Goal: Task Accomplishment & Management: Manage account settings

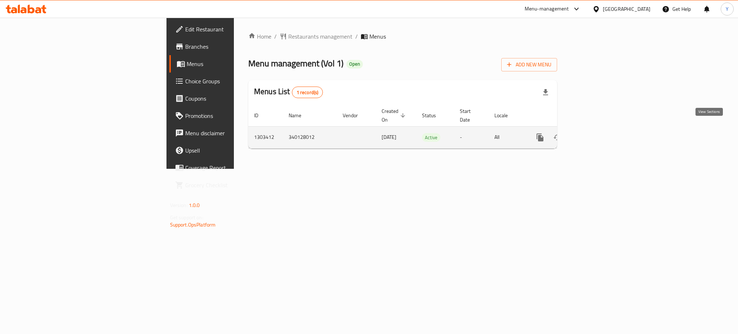
click at [597, 133] on icon "enhanced table" at bounding box center [592, 137] width 9 height 9
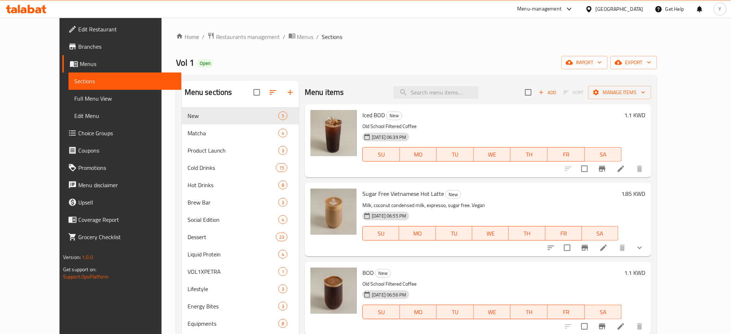
click at [422, 54] on div "Home / Restaurants management / Menus / Sections Vol 1 Open import export Menu …" at bounding box center [416, 247] width 481 height 430
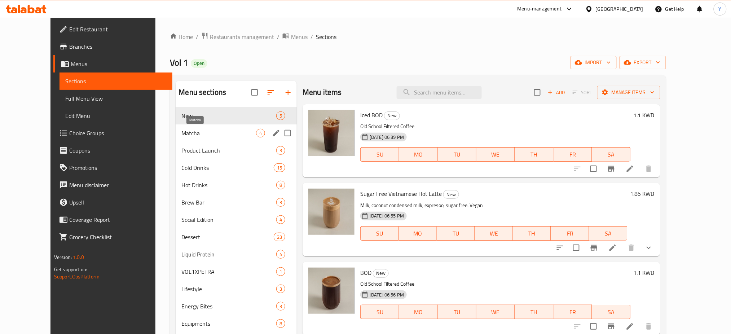
click at [181, 132] on span "Matcha" at bounding box center [218, 133] width 75 height 9
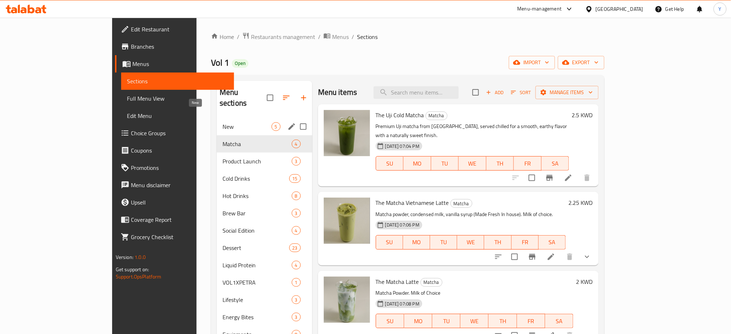
click at [222, 122] on span "New" at bounding box center [246, 126] width 49 height 9
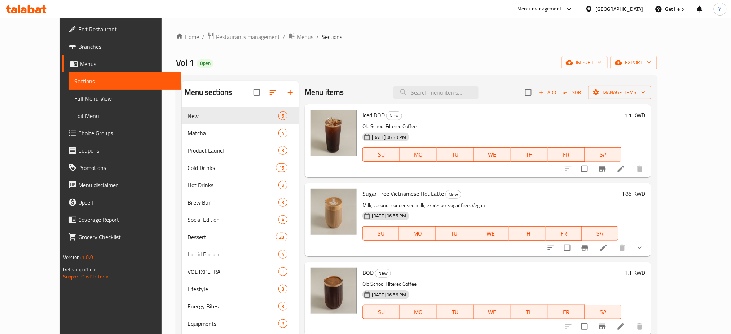
drag, startPoint x: 453, startPoint y: 49, endPoint x: 427, endPoint y: 53, distance: 25.9
click at [451, 49] on div "Home / Restaurants management / Menus / Sections Vol 1 Open import export Menu …" at bounding box center [416, 247] width 481 height 430
click at [449, 57] on div "Vol 1 Open import export" at bounding box center [416, 62] width 481 height 13
click at [442, 90] on input "search" at bounding box center [435, 92] width 85 height 13
paste input "Dry bag"
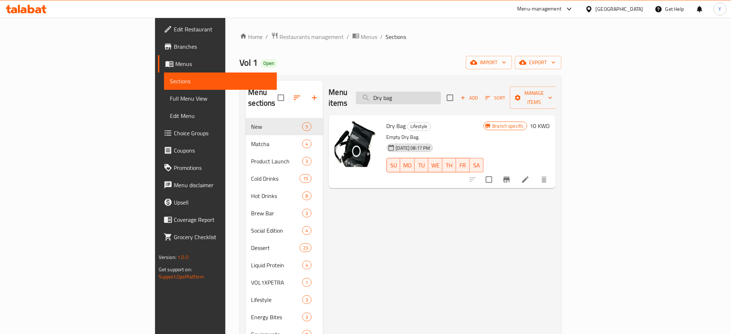
type input "Dry bag"
click at [511, 175] on icon "Branch-specific-item" at bounding box center [506, 179] width 9 height 9
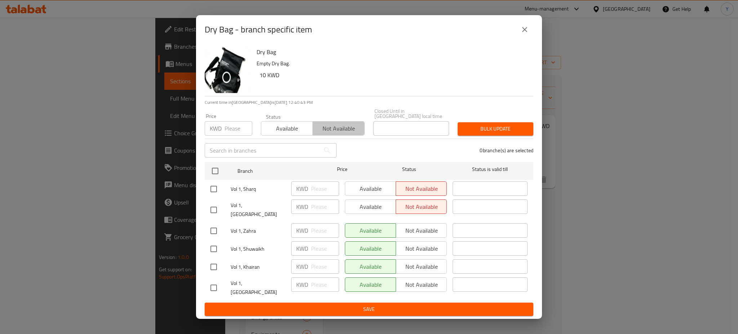
click at [333, 134] on span "Not available" at bounding box center [339, 128] width 46 height 10
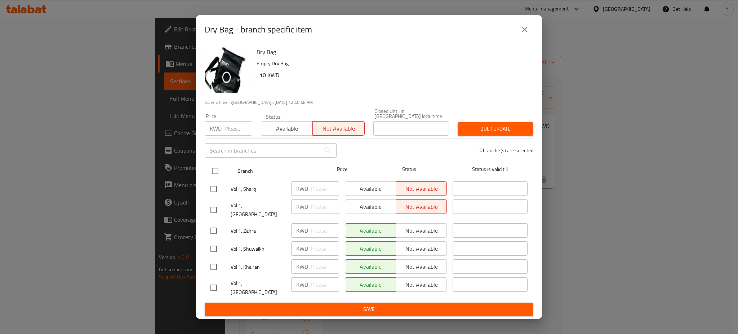
drag, startPoint x: 214, startPoint y: 172, endPoint x: 219, endPoint y: 174, distance: 5.8
click at [213, 171] on input "checkbox" at bounding box center [215, 170] width 15 height 15
checkbox input "true"
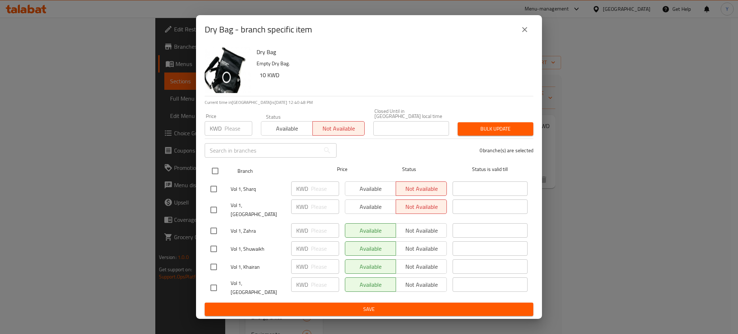
checkbox input "true"
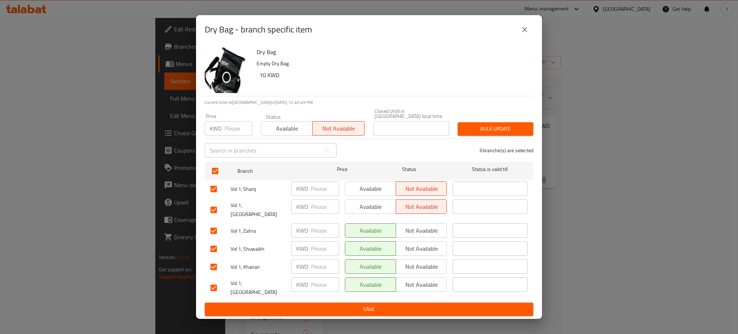
drag, startPoint x: 410, startPoint y: 226, endPoint x: 412, endPoint y: 232, distance: 6.4
click at [409, 227] on span "Not available" at bounding box center [421, 230] width 45 height 10
click at [418, 243] on span "Not available" at bounding box center [421, 248] width 45 height 10
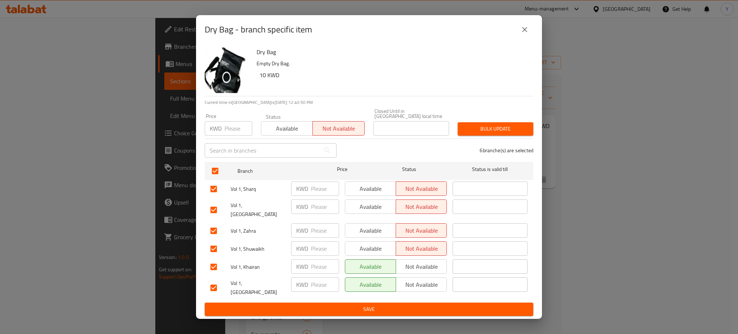
click at [417, 261] on span "Not available" at bounding box center [421, 266] width 45 height 10
click at [424, 282] on span "Not available" at bounding box center [421, 284] width 45 height 10
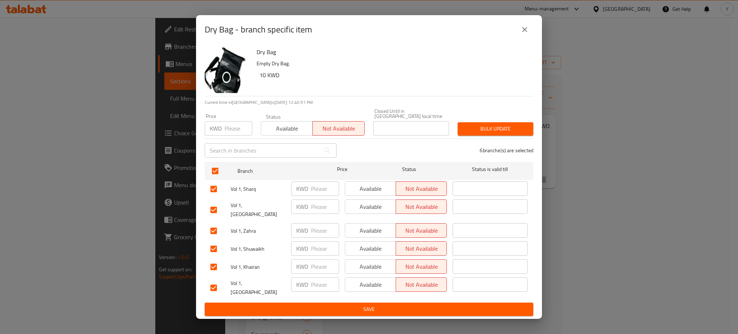
click at [418, 305] on span "Save" at bounding box center [369, 309] width 317 height 9
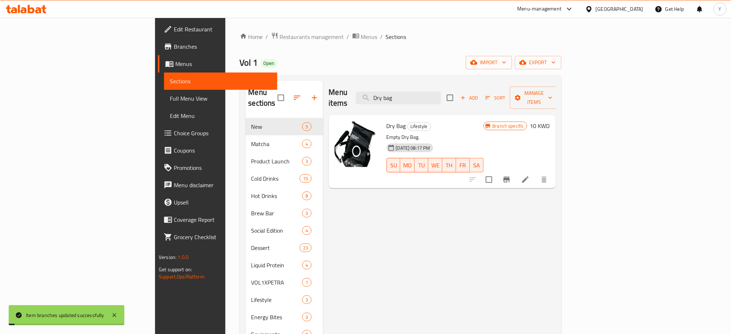
click at [524, 238] on div "Menu items Dry bag Add Sort Manage items Dry Bag Lifestyle Empty Dry Bag. [DATE…" at bounding box center [439, 274] width 233 height 386
drag, startPoint x: 473, startPoint y: 93, endPoint x: 387, endPoint y: 82, distance: 87.2
click at [387, 82] on div "Menu items Dry bag Add Sort Manage items" at bounding box center [442, 98] width 227 height 34
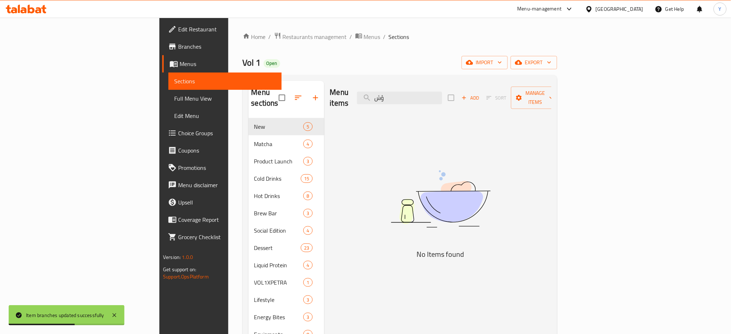
type input "ؤ"
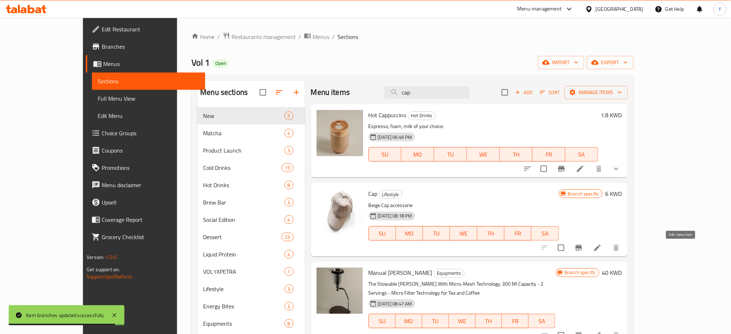
type input "cap"
click at [602, 246] on icon at bounding box center [597, 247] width 9 height 9
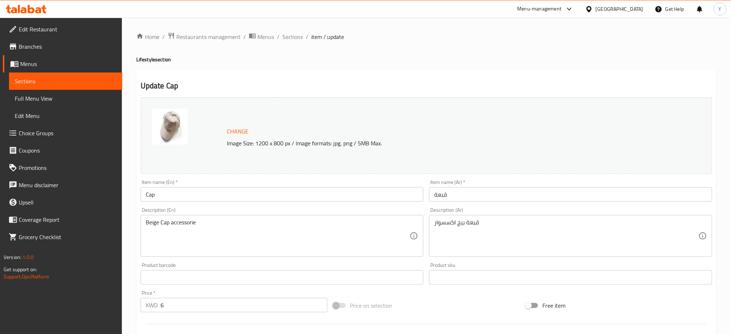
drag, startPoint x: 291, startPoint y: 39, endPoint x: 302, endPoint y: 49, distance: 14.9
click at [291, 40] on span "Sections" at bounding box center [292, 36] width 21 height 9
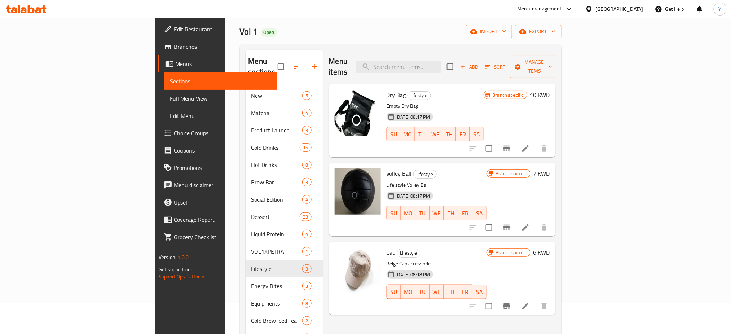
scroll to position [48, 0]
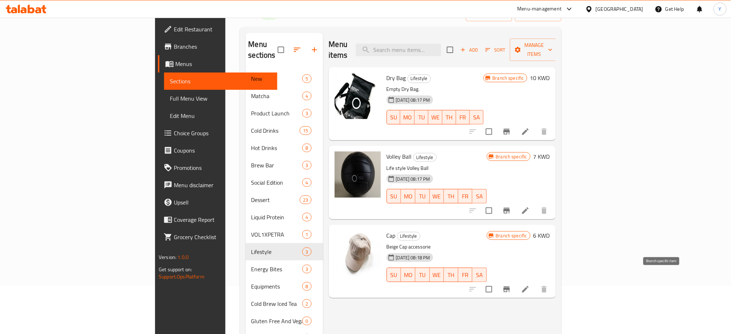
click at [510, 286] on icon "Branch-specific-item" at bounding box center [506, 289] width 6 height 6
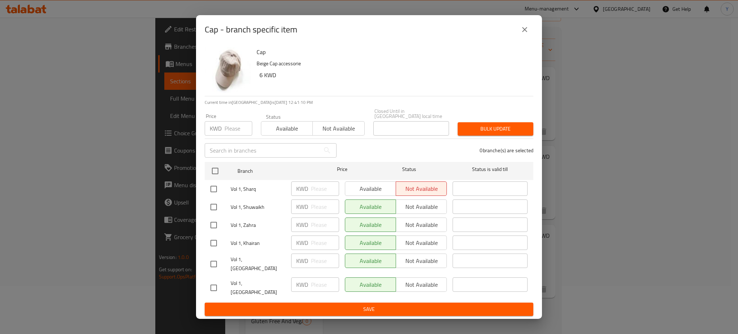
click at [409, 212] on div "Available Not available" at bounding box center [396, 206] width 102 height 14
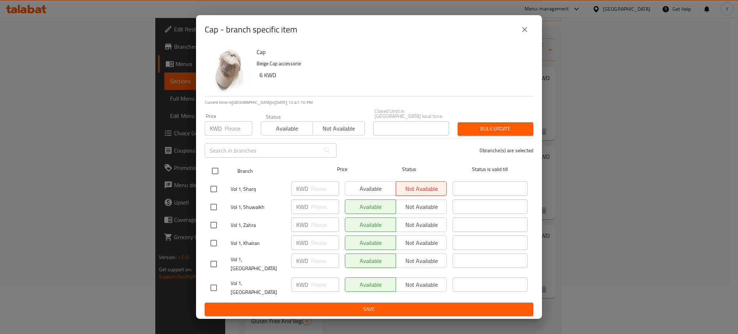
click at [217, 175] on input "checkbox" at bounding box center [215, 170] width 15 height 15
checkbox input "true"
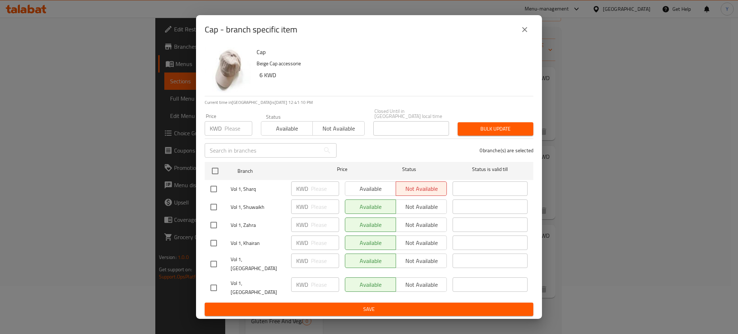
checkbox input "true"
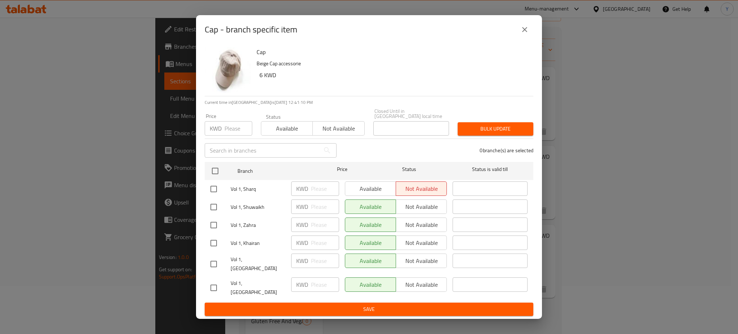
checkbox input "true"
click at [430, 214] on button "Not available" at bounding box center [421, 206] width 51 height 14
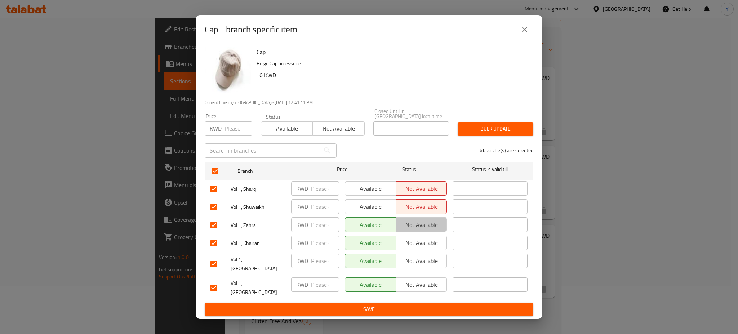
click at [429, 228] on span "Not available" at bounding box center [421, 225] width 45 height 10
click at [429, 247] on span "Not available" at bounding box center [421, 243] width 45 height 10
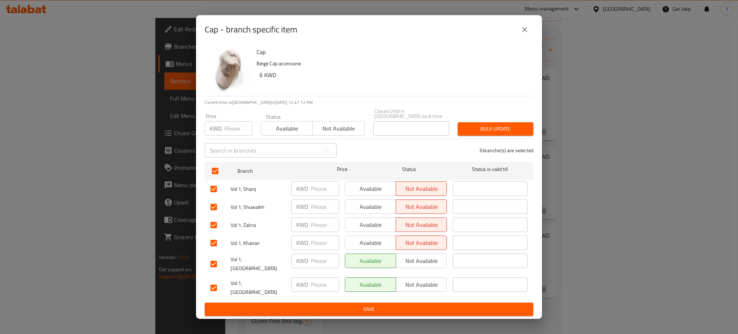
click at [426, 260] on span "Not available" at bounding box center [421, 261] width 45 height 10
click at [425, 284] on span "Not available" at bounding box center [421, 284] width 45 height 10
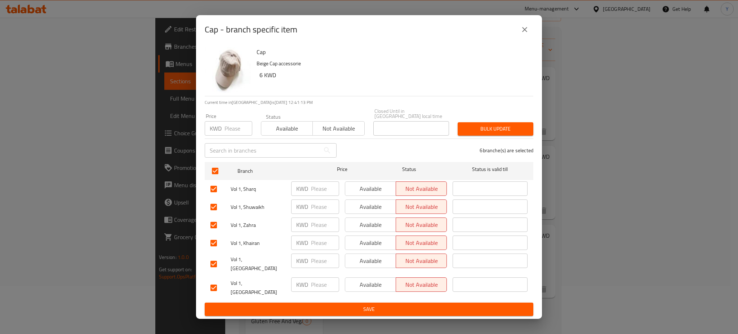
click at [416, 305] on span "Save" at bounding box center [369, 309] width 317 height 9
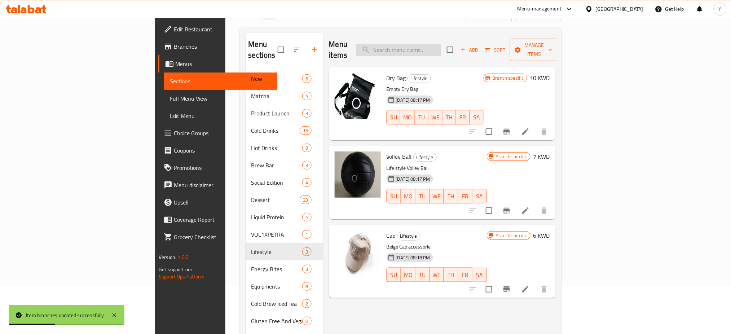
click at [441, 44] on input "search" at bounding box center [398, 50] width 85 height 13
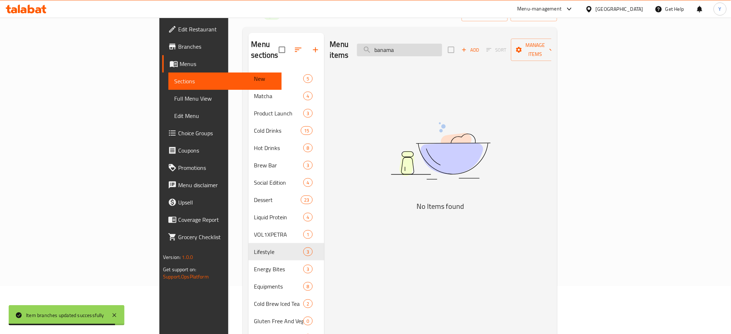
type input "banama"
drag, startPoint x: 468, startPoint y: 38, endPoint x: 408, endPoint y: 37, distance: 60.2
click at [408, 37] on div "Menu items banama Add Sort Manage items" at bounding box center [440, 50] width 221 height 34
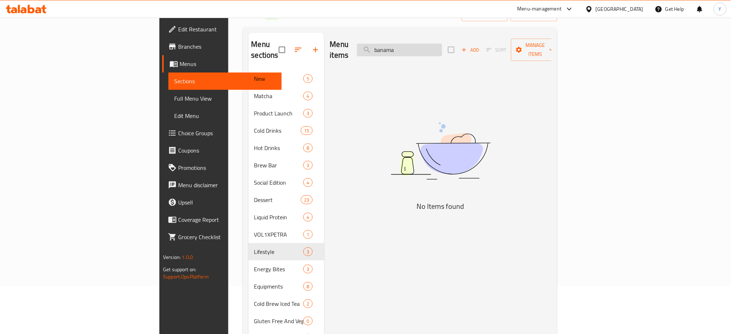
drag, startPoint x: 442, startPoint y: 46, endPoint x: 431, endPoint y: 44, distance: 11.1
click at [431, 44] on input "banama" at bounding box center [399, 50] width 85 height 13
click at [449, 36] on div "Menu items banama Add Sort Manage items" at bounding box center [440, 50] width 221 height 34
drag, startPoint x: 455, startPoint y: 42, endPoint x: 423, endPoint y: 40, distance: 32.2
click at [423, 44] on input "banama" at bounding box center [399, 50] width 85 height 13
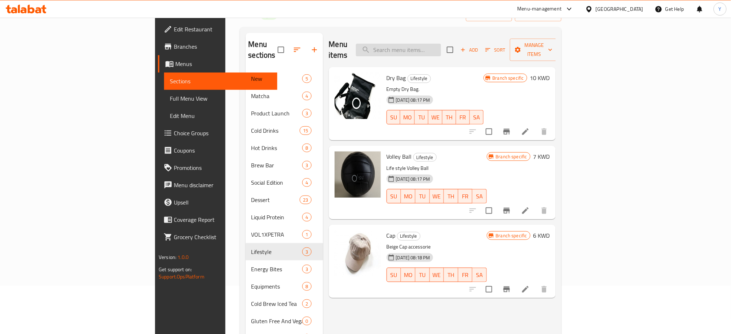
click at [432, 45] on input "search" at bounding box center [398, 50] width 85 height 13
paste input "banama"
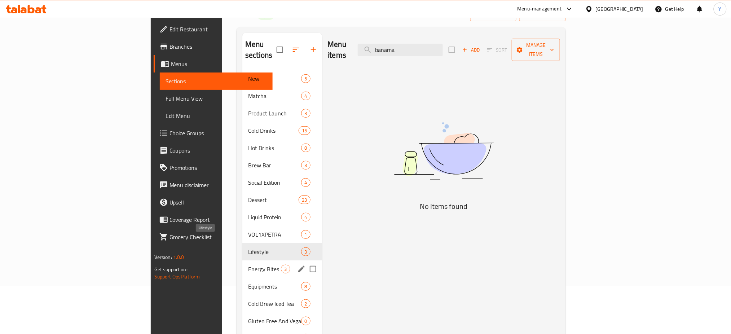
scroll to position [142, 0]
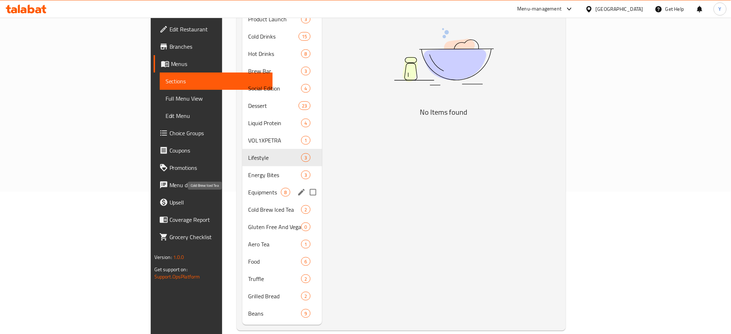
type input "banama"
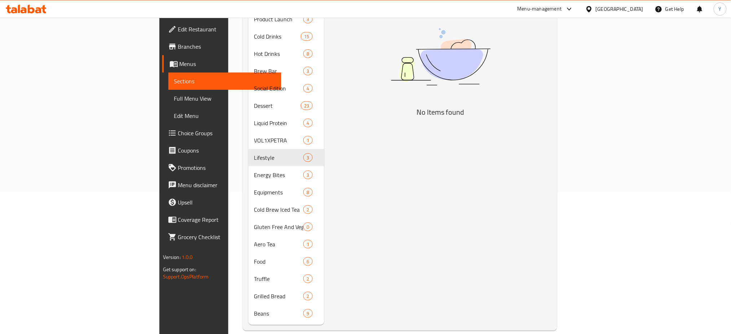
click at [538, 161] on div "Menu items banama Add Sort Manage items No Items found" at bounding box center [437, 132] width 227 height 386
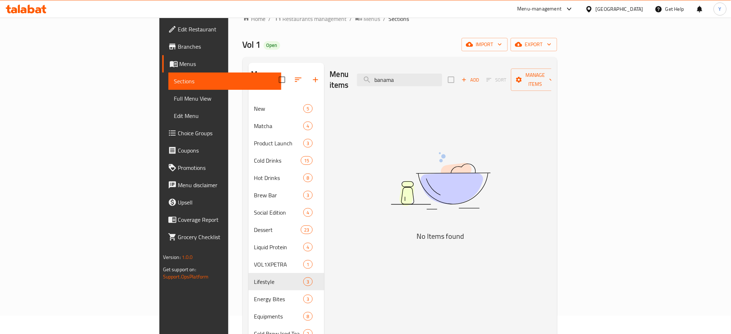
scroll to position [0, 0]
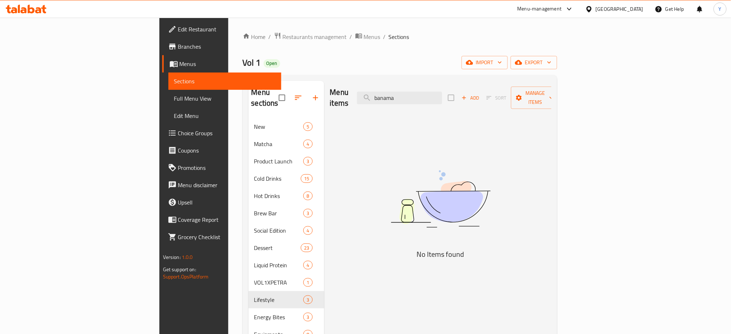
drag, startPoint x: 465, startPoint y: 92, endPoint x: 401, endPoint y: 98, distance: 63.7
click at [401, 98] on div "Menu items banama Add Sort Manage items" at bounding box center [440, 98] width 221 height 34
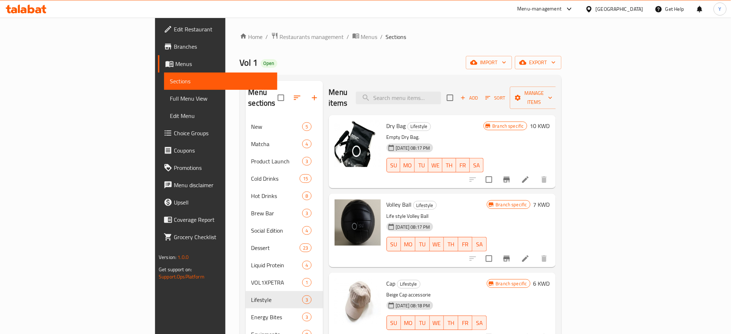
click at [418, 64] on div "Vol 1 Open import export" at bounding box center [401, 62] width 322 height 13
click at [246, 115] on nav "New 5 Matcha 4 Product Launch 3 Cold Drinks 15 Hot Drinks 8 Brew Bar 3 Social E…" at bounding box center [285, 291] width 78 height 352
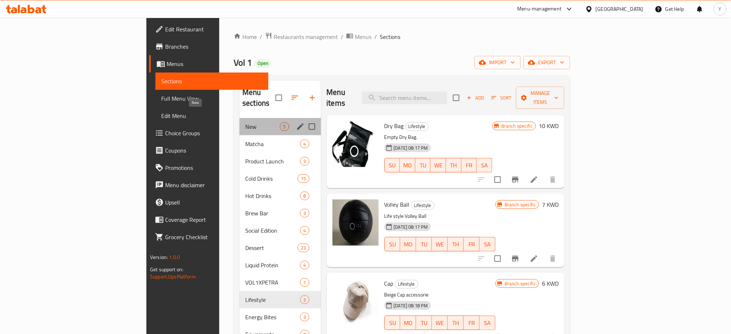
click at [245, 122] on span "New" at bounding box center [262, 126] width 35 height 9
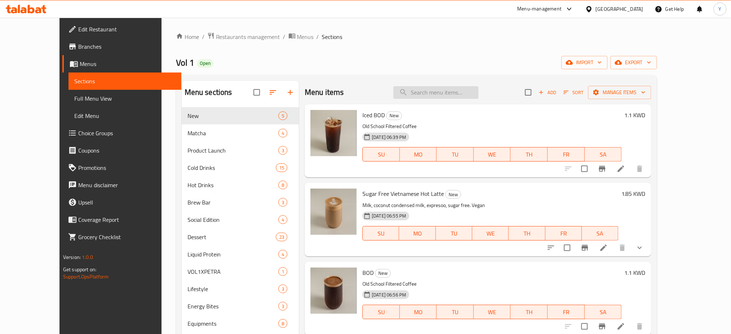
click at [432, 91] on input "search" at bounding box center [435, 92] width 85 height 13
type input "ؤ"
type input "j"
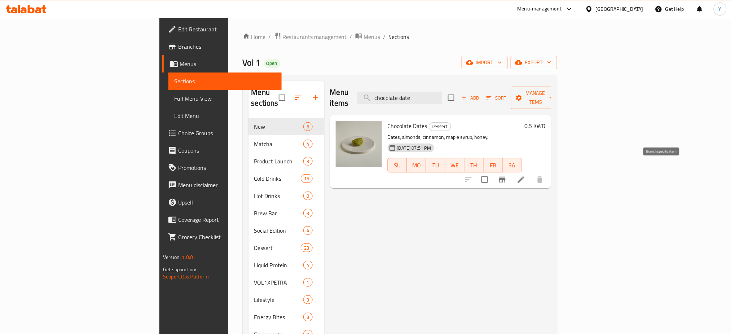
type input "chocolate date"
click at [531, 173] on li at bounding box center [521, 179] width 20 height 13
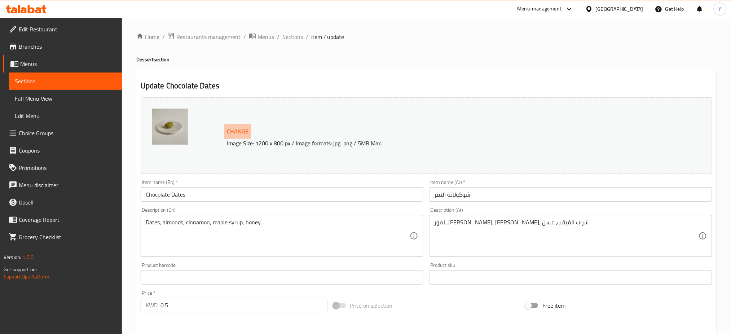
click at [239, 131] on span "Change" at bounding box center [238, 131] width 22 height 10
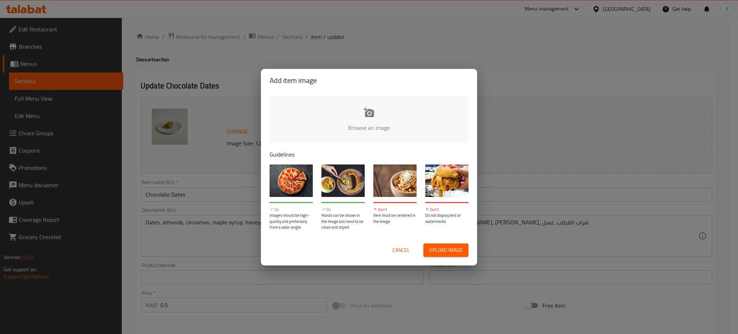
click at [350, 114] on input "file" at bounding box center [613, 129] width 686 height 67
click at [398, 253] on span "Cancel" at bounding box center [401, 250] width 17 height 9
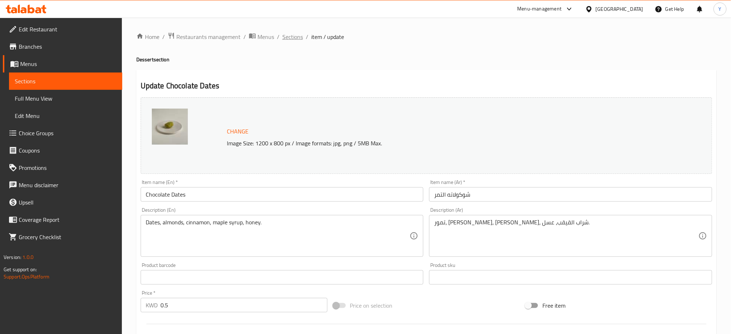
click at [292, 35] on span "Sections" at bounding box center [292, 36] width 21 height 9
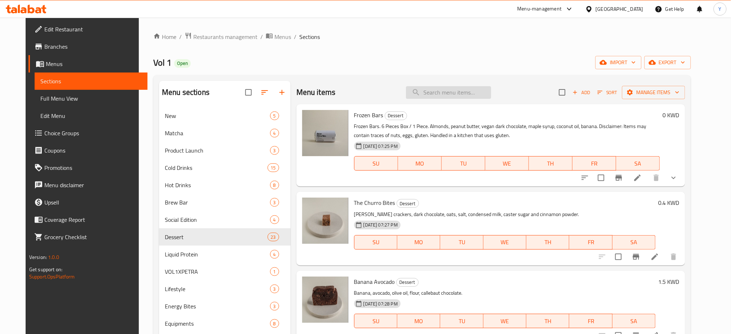
click at [466, 83] on div "Menu items Add Sort Manage items" at bounding box center [490, 92] width 389 height 23
click at [455, 94] on input "search" at bounding box center [448, 92] width 85 height 13
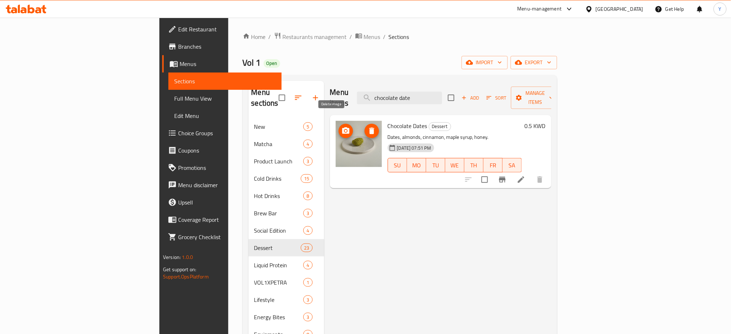
type input "chocolate date"
click at [367, 127] on icon "delete image" at bounding box center [371, 131] width 9 height 9
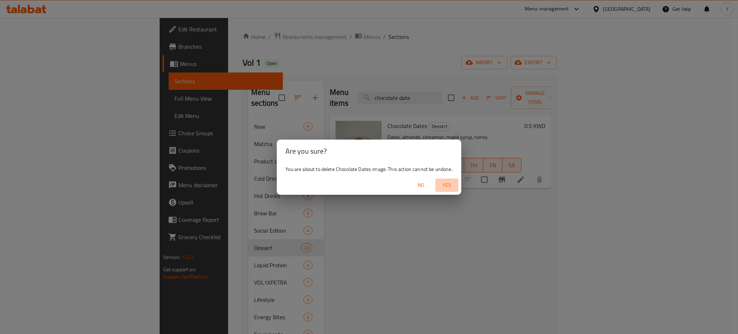
click at [450, 184] on span "Yes" at bounding box center [446, 185] width 17 height 9
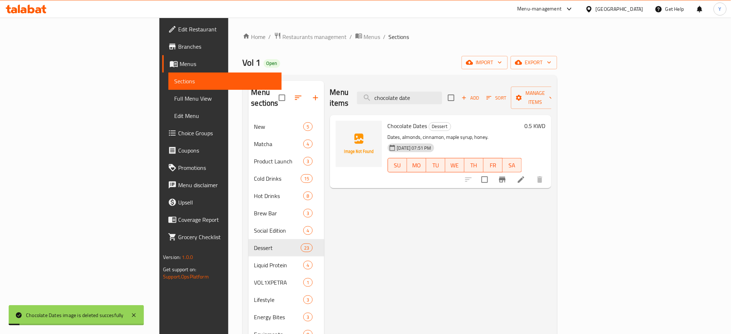
click at [383, 208] on div "Menu items chocolate date Add Sort Manage items Chocolate Dates Dessert Dates, …" at bounding box center [437, 274] width 227 height 386
drag, startPoint x: 469, startPoint y: 91, endPoint x: 419, endPoint y: 87, distance: 50.6
click at [422, 92] on input "chocolate date" at bounding box center [399, 98] width 85 height 13
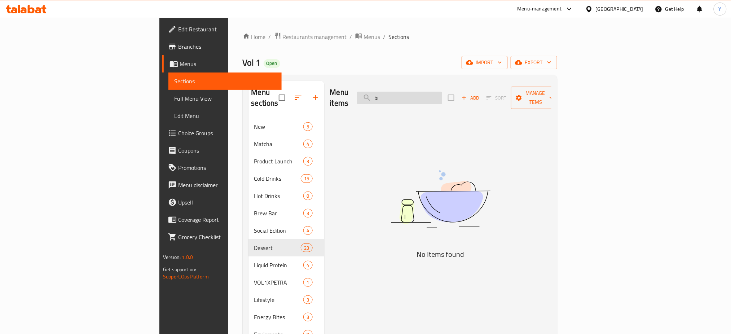
type input "b"
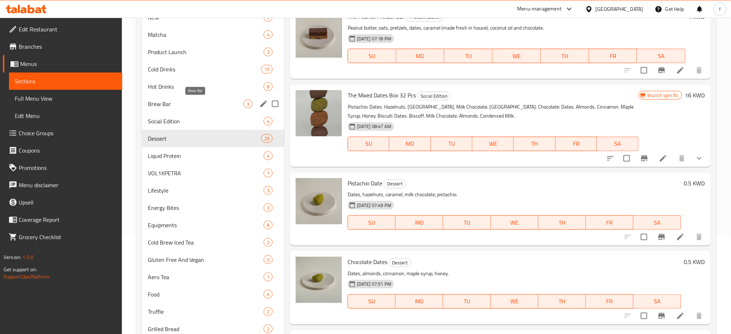
scroll to position [46, 0]
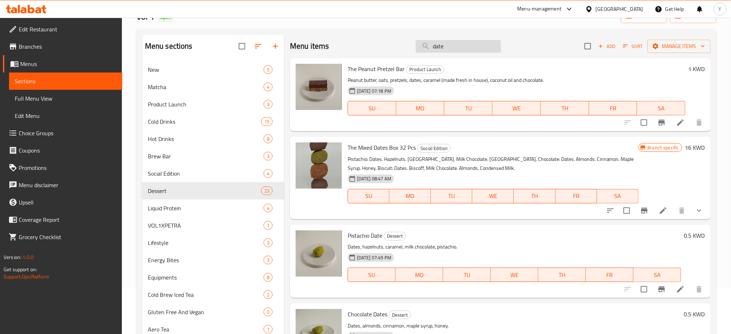
drag, startPoint x: 443, startPoint y: 49, endPoint x: 423, endPoint y: 44, distance: 21.2
click at [423, 44] on input "date" at bounding box center [458, 46] width 85 height 13
paste input "buscuit"
type input "buscuit date"
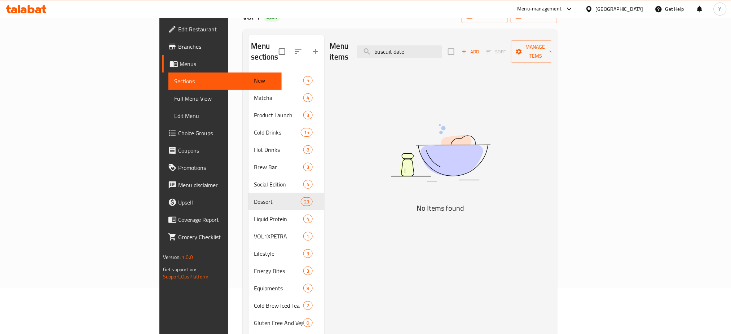
drag, startPoint x: 471, startPoint y: 48, endPoint x: 389, endPoint y: 49, distance: 81.1
click at [426, 46] on input "buscuit date" at bounding box center [399, 51] width 85 height 13
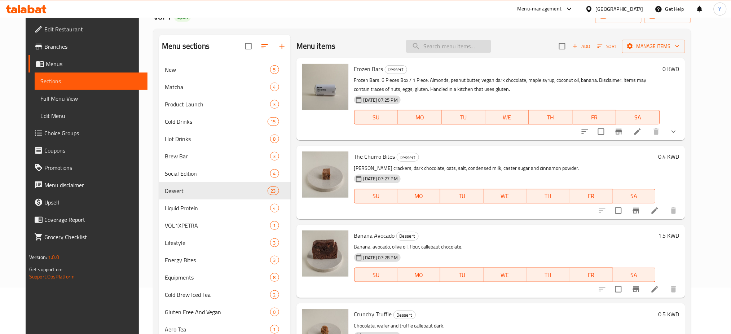
click at [452, 48] on input "search" at bounding box center [448, 46] width 85 height 13
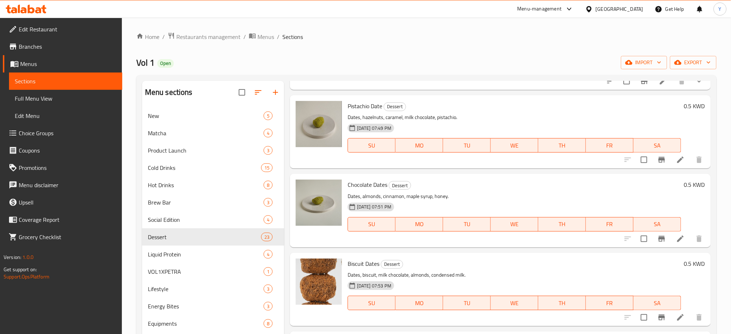
scroll to position [192, 0]
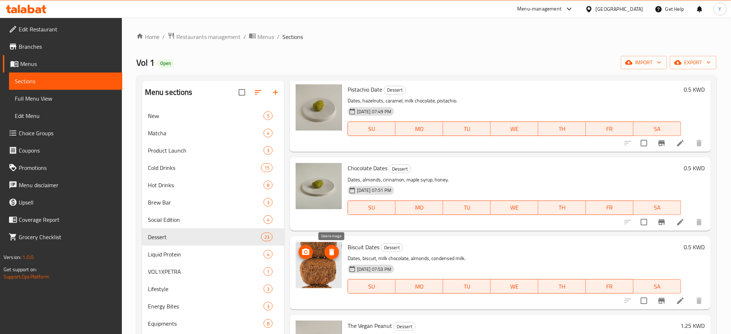
type input "date"
click at [333, 247] on button "delete image" at bounding box center [331, 252] width 14 height 14
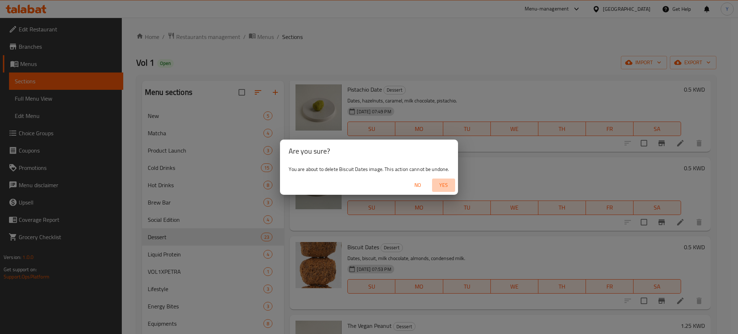
click at [441, 184] on span "Yes" at bounding box center [443, 185] width 17 height 9
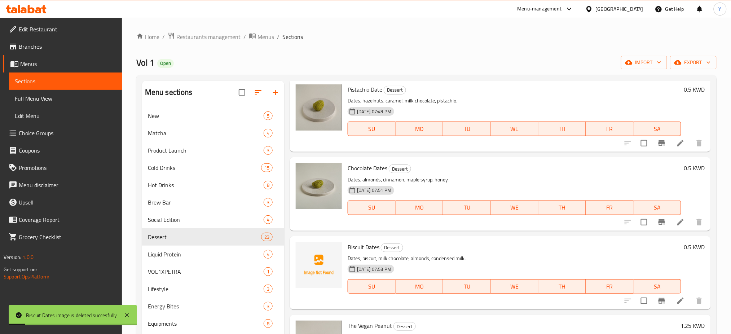
click at [463, 46] on div "Home / Restaurants management / Menus / Sections Vol 1 Open import export Menu …" at bounding box center [426, 247] width 580 height 430
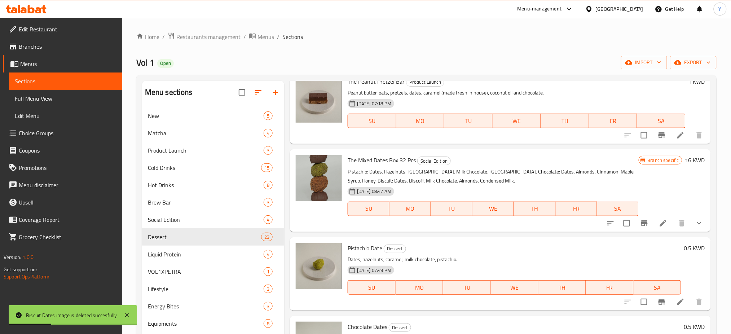
scroll to position [0, 0]
